Goal: Navigation & Orientation: Find specific page/section

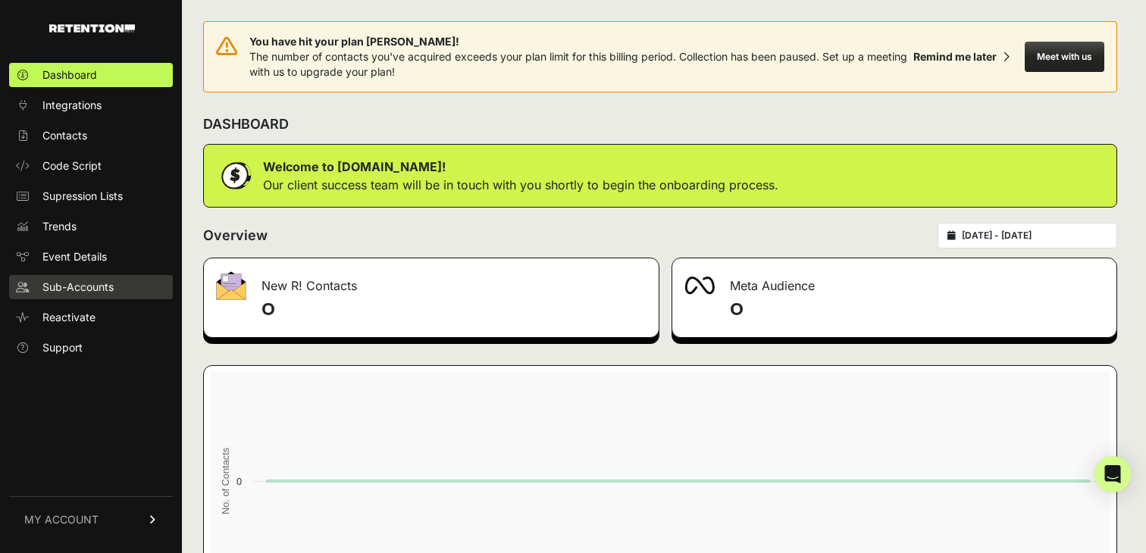
click at [76, 280] on span "Sub-Accounts" at bounding box center [77, 287] width 71 height 15
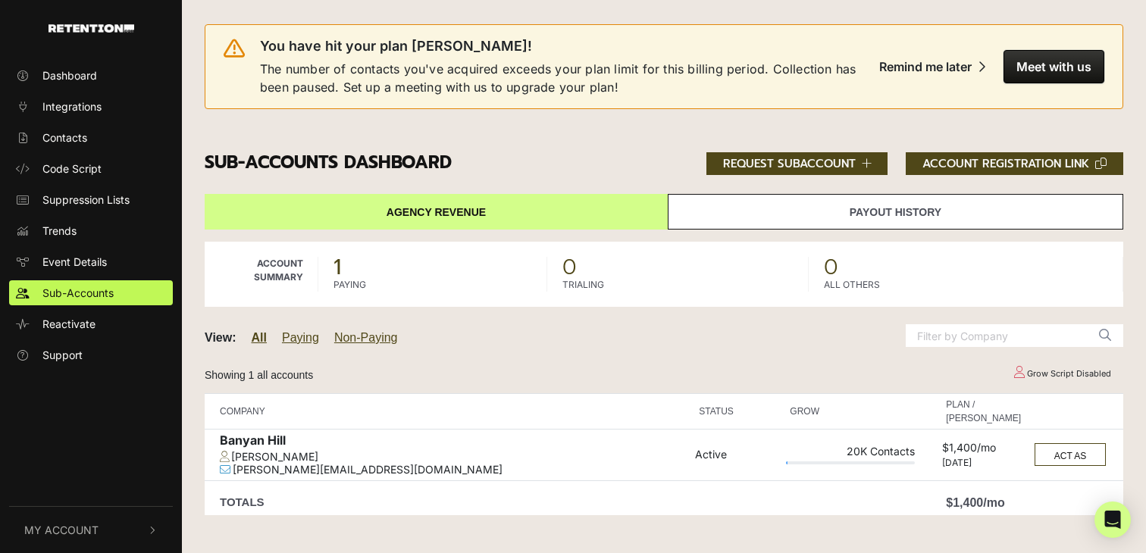
click at [920, 218] on link "Payout History" at bounding box center [896, 212] width 456 height 36
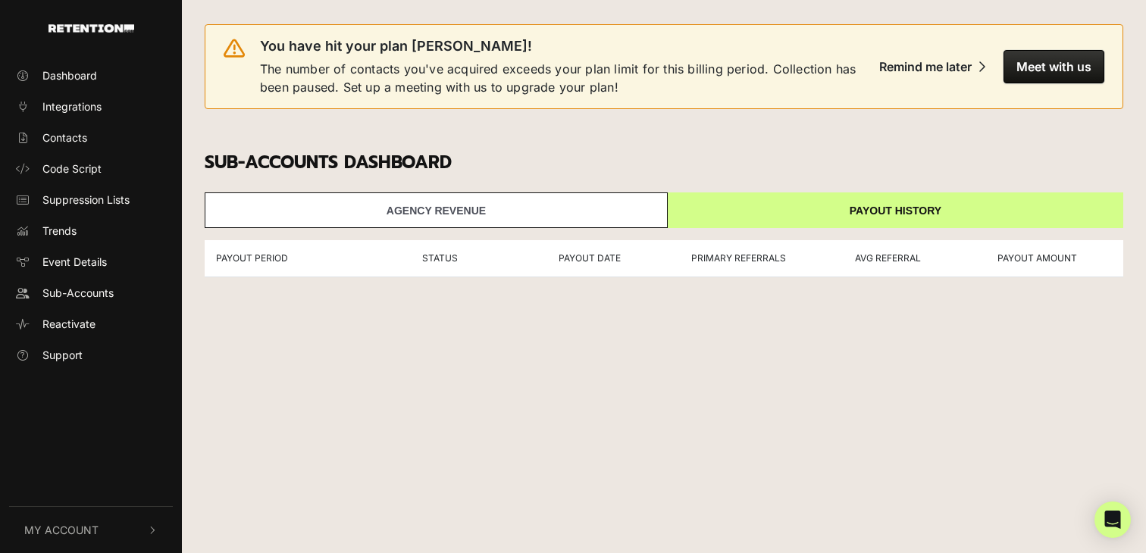
click at [529, 222] on link "Agency Revenue" at bounding box center [436, 211] width 463 height 36
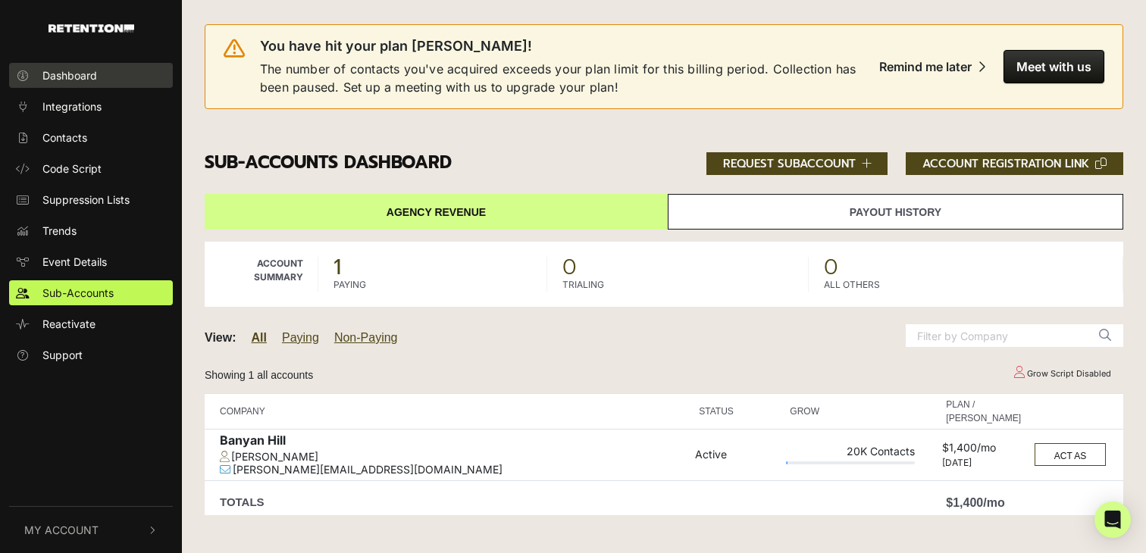
click at [105, 83] on link "Dashboard" at bounding box center [91, 75] width 164 height 25
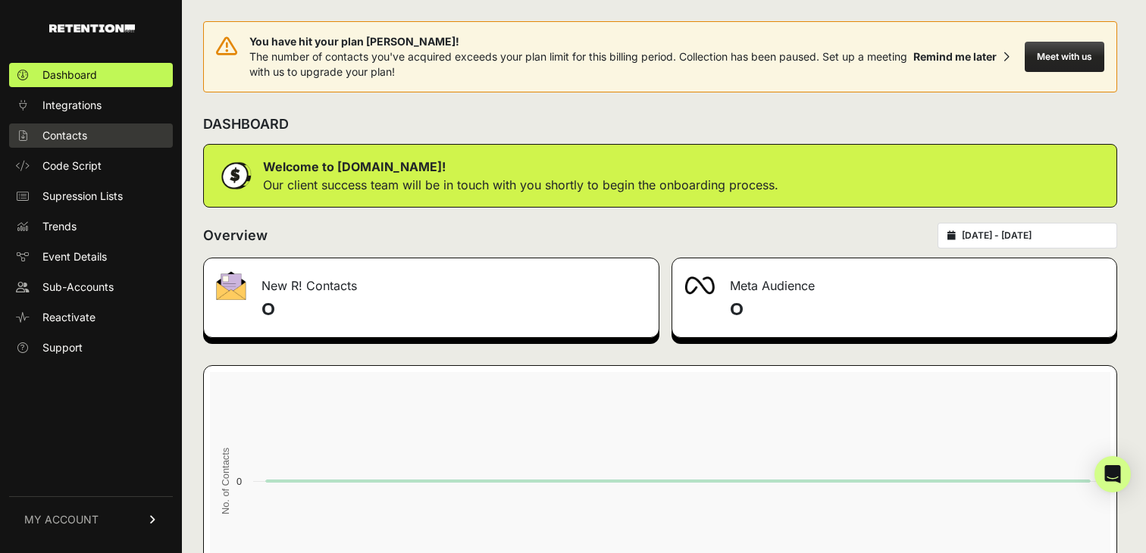
click at [79, 131] on span "Contacts" at bounding box center [64, 135] width 45 height 15
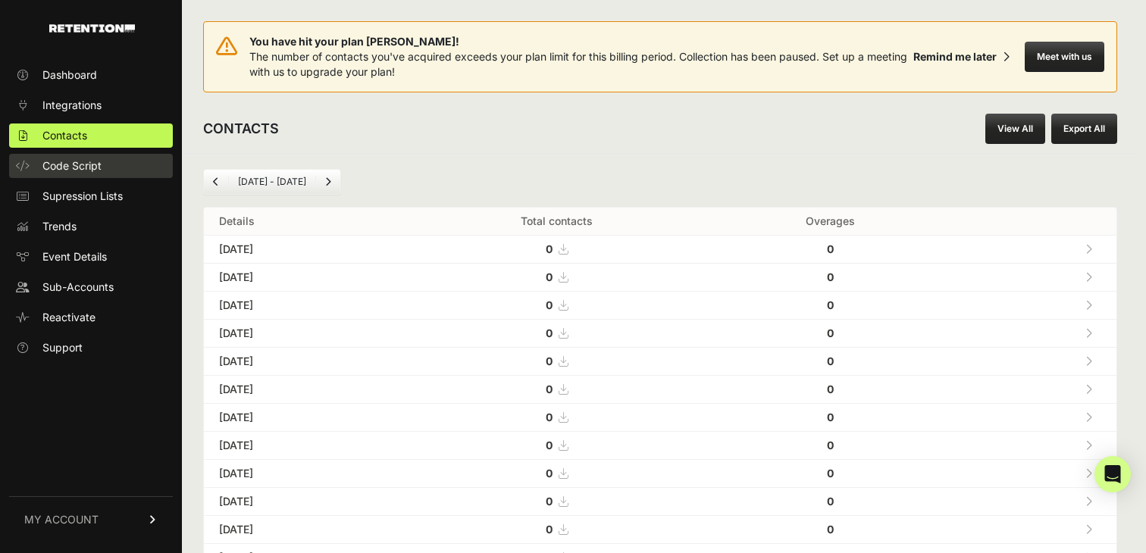
click at [92, 169] on span "Code Script" at bounding box center [71, 165] width 59 height 15
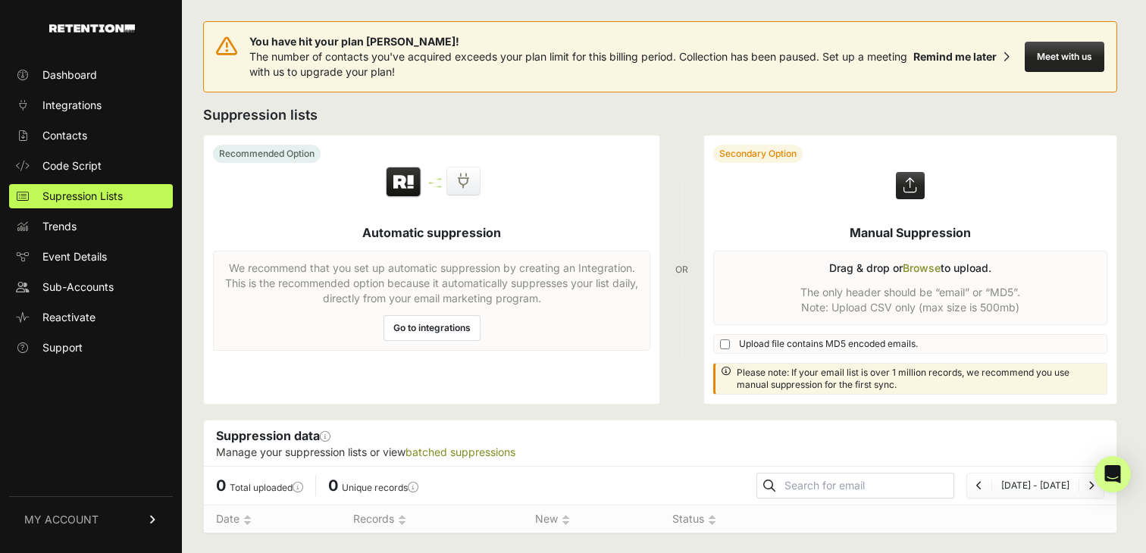
click at [150, 513] on link "MY ACCOUNT" at bounding box center [91, 520] width 164 height 46
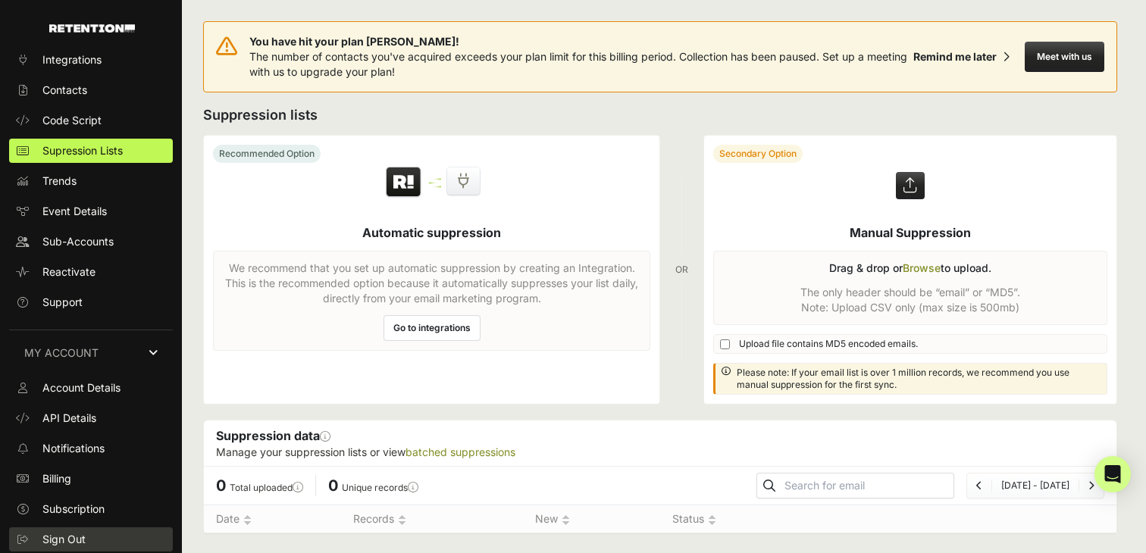
scroll to position [45, 0]
click at [77, 538] on span "Sign Out" at bounding box center [63, 539] width 43 height 15
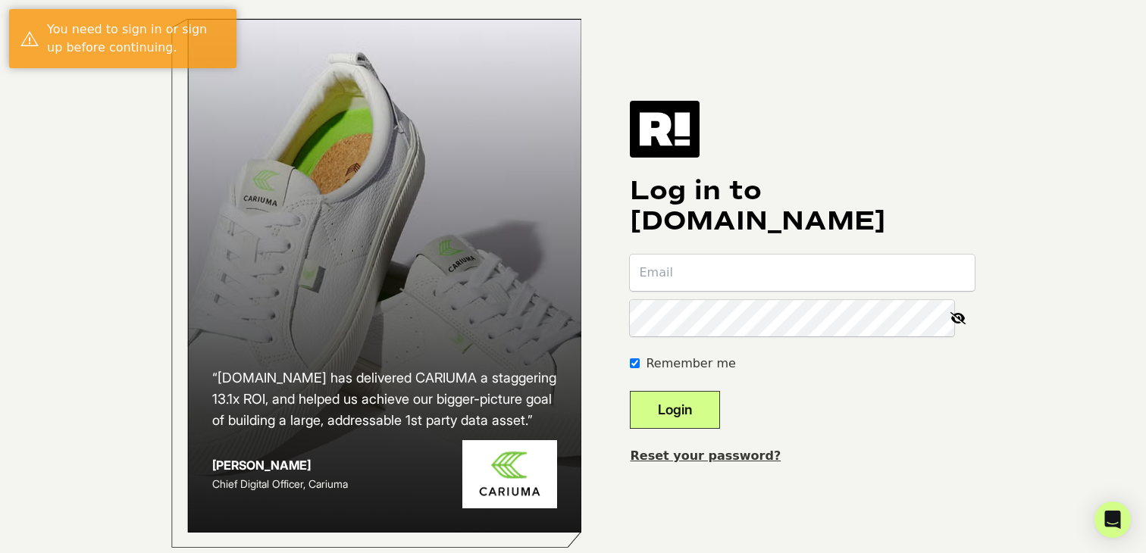
type input "austin+banyanhill@titanunlimited.com"
